Goal: Transaction & Acquisition: Purchase product/service

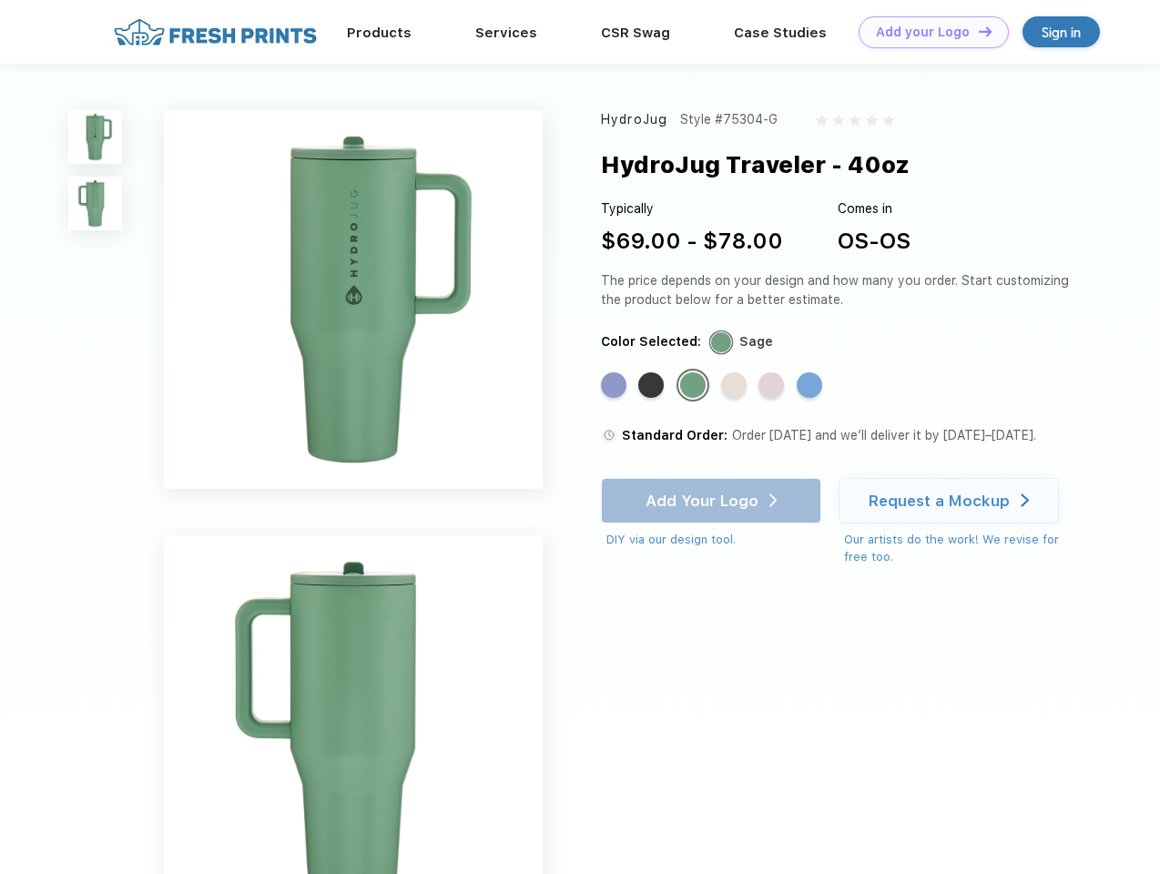
click at [927, 32] on link "Add your Logo Design Tool" at bounding box center [933, 32] width 150 height 32
click at [0, 0] on div "Design Tool" at bounding box center [0, 0] width 0 height 0
click at [977, 31] on link "Add your Logo Design Tool" at bounding box center [933, 32] width 150 height 32
click at [96, 137] on img at bounding box center [95, 137] width 54 height 54
click at [96, 204] on img at bounding box center [95, 204] width 54 height 54
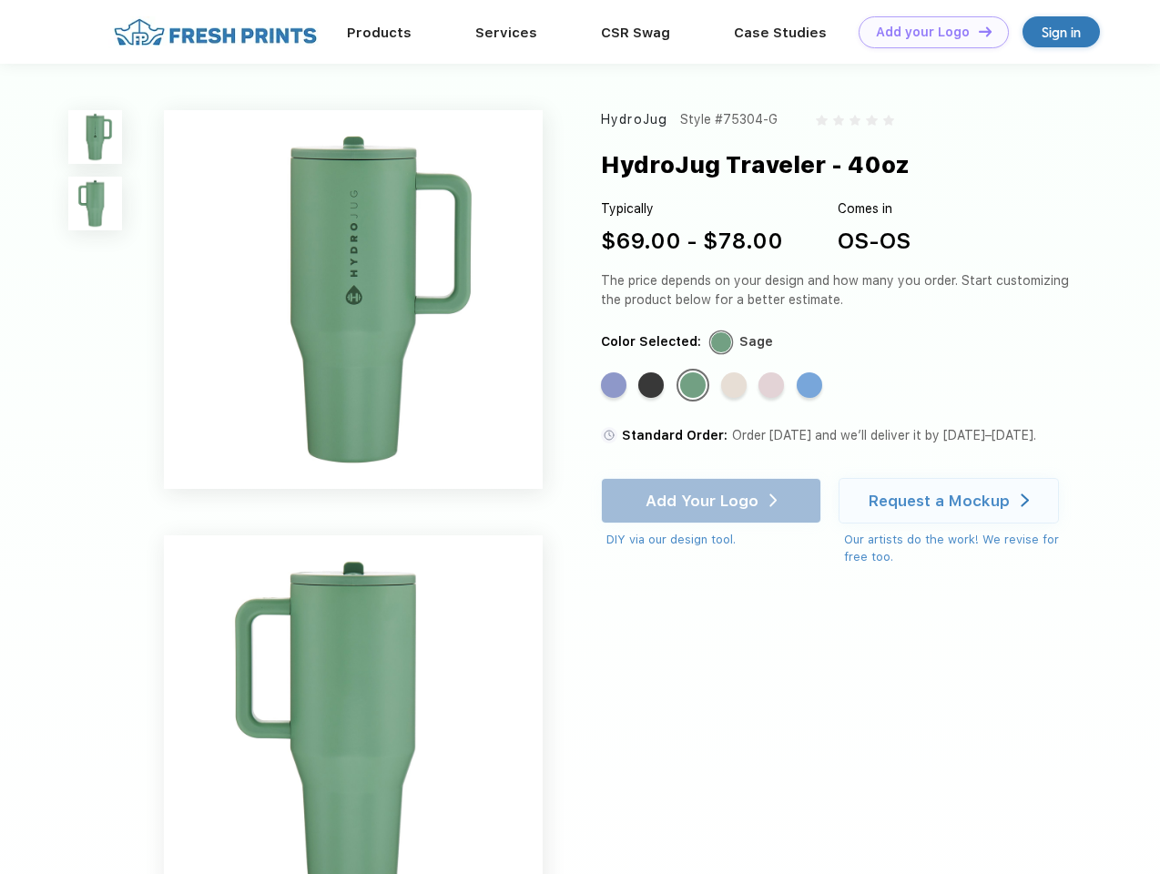
click at [615, 386] on div "Standard Color" at bounding box center [613, 384] width 25 height 25
click at [653, 386] on div "Standard Color" at bounding box center [650, 384] width 25 height 25
click at [695, 386] on div "Standard Color" at bounding box center [692, 384] width 25 height 25
click at [736, 386] on div "Standard Color" at bounding box center [733, 384] width 25 height 25
click at [773, 386] on div "Standard Color" at bounding box center [770, 384] width 25 height 25
